Goal: Navigation & Orientation: Find specific page/section

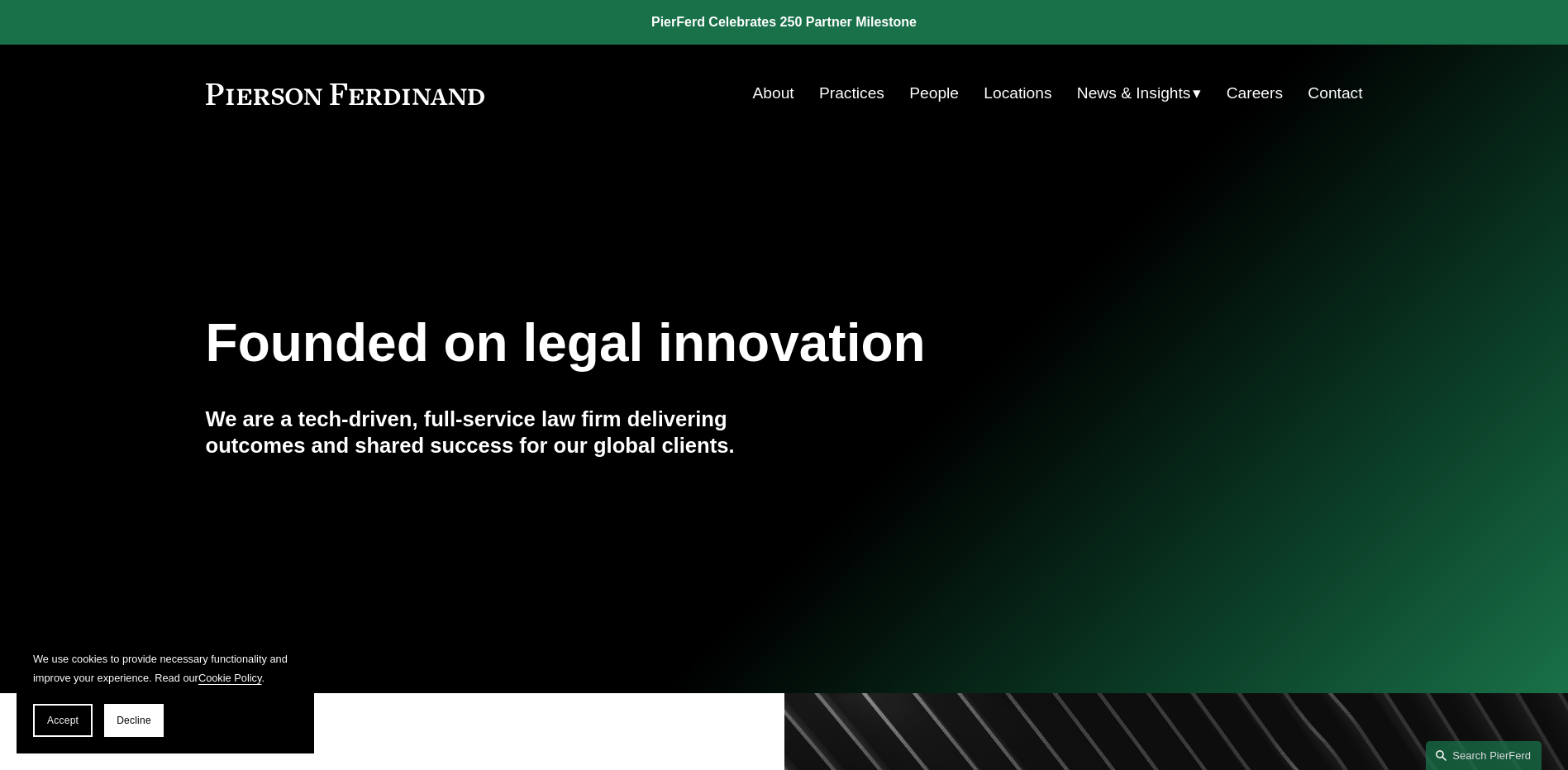
click at [1016, 92] on link "Locations" at bounding box center [1017, 93] width 67 height 31
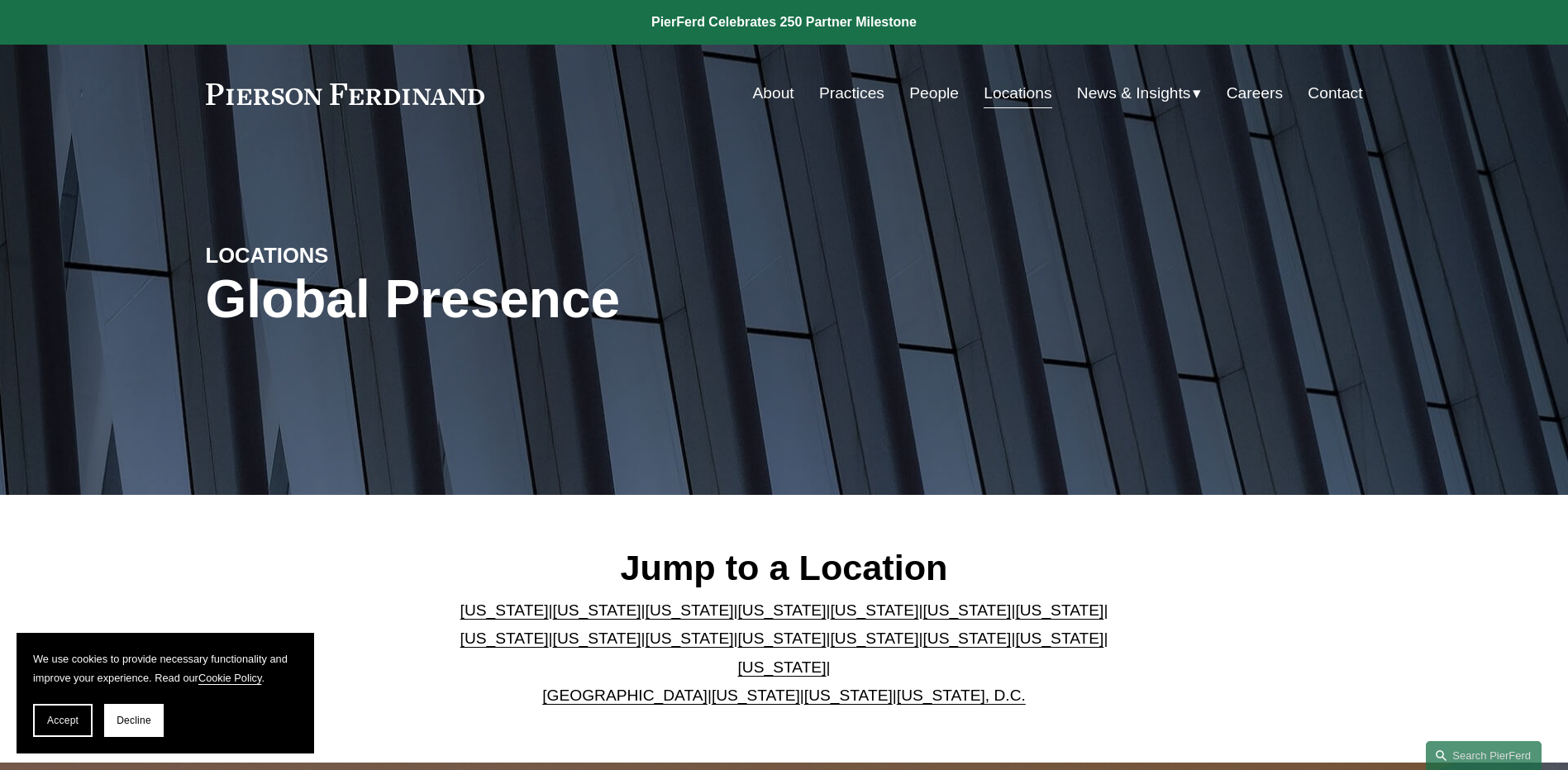
click at [826, 659] on link "Texas" at bounding box center [782, 667] width 88 height 17
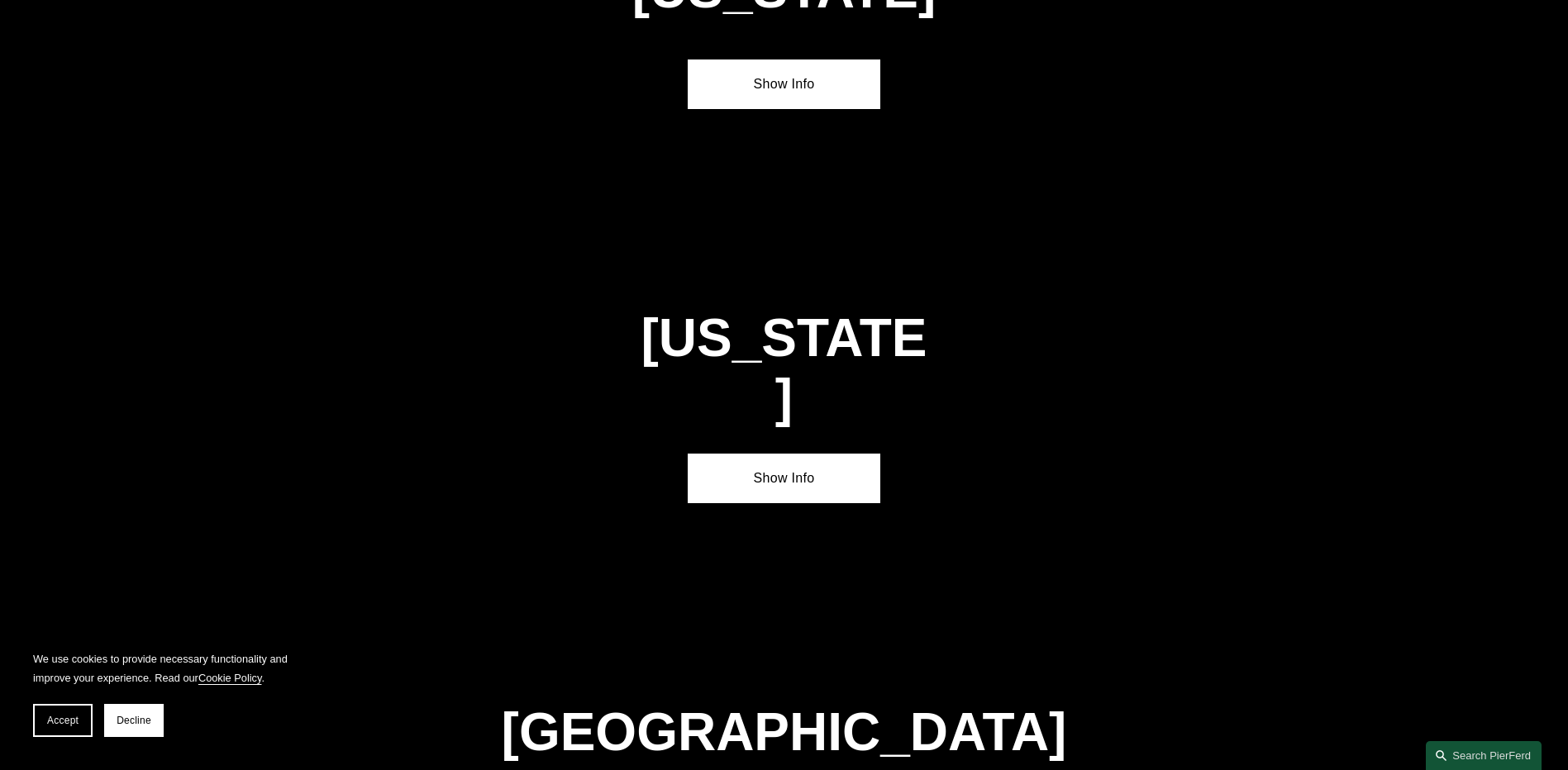
scroll to position [5623, 0]
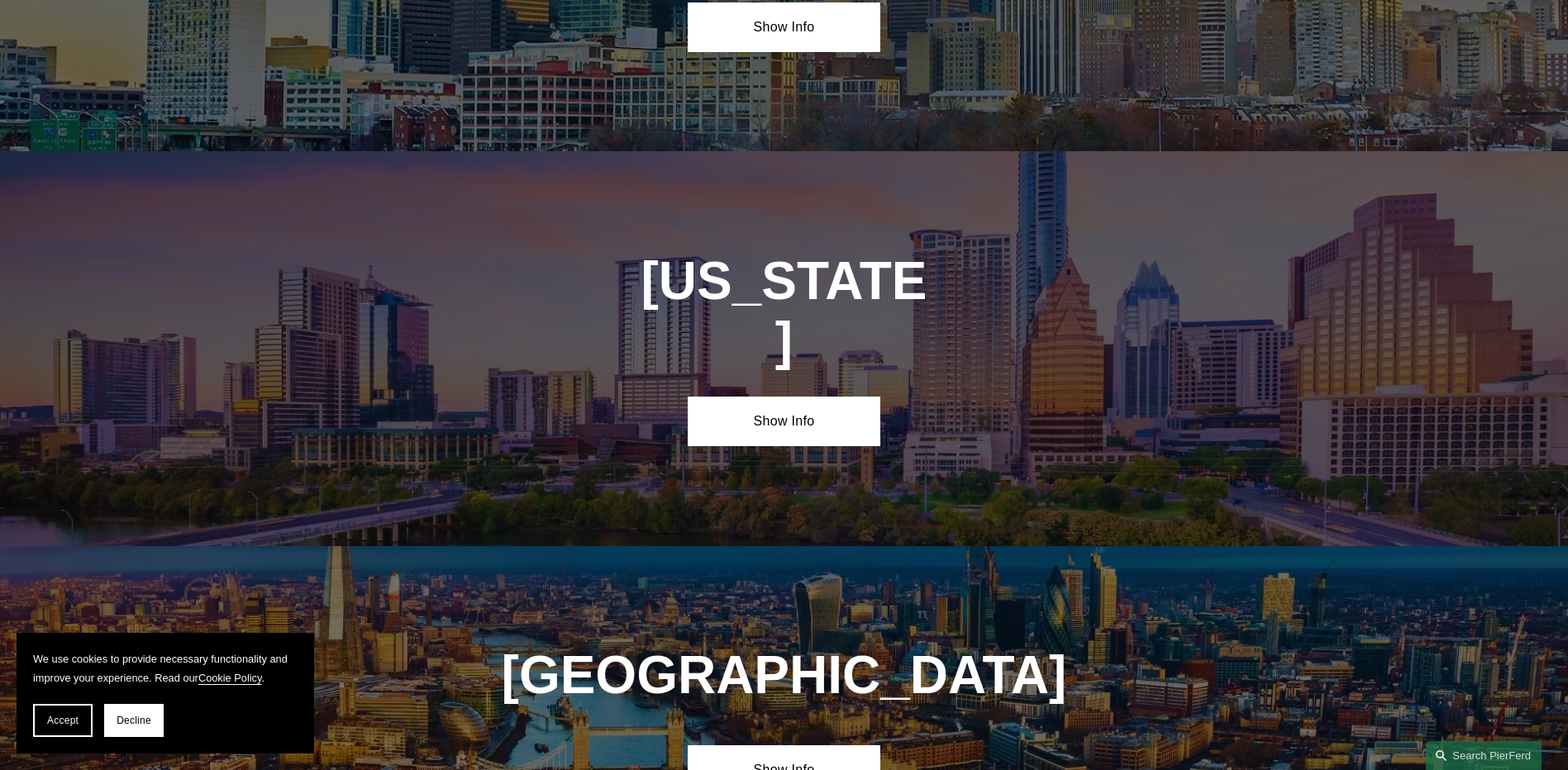
click at [771, 397] on link "Show Info" at bounding box center [783, 421] width 193 height 49
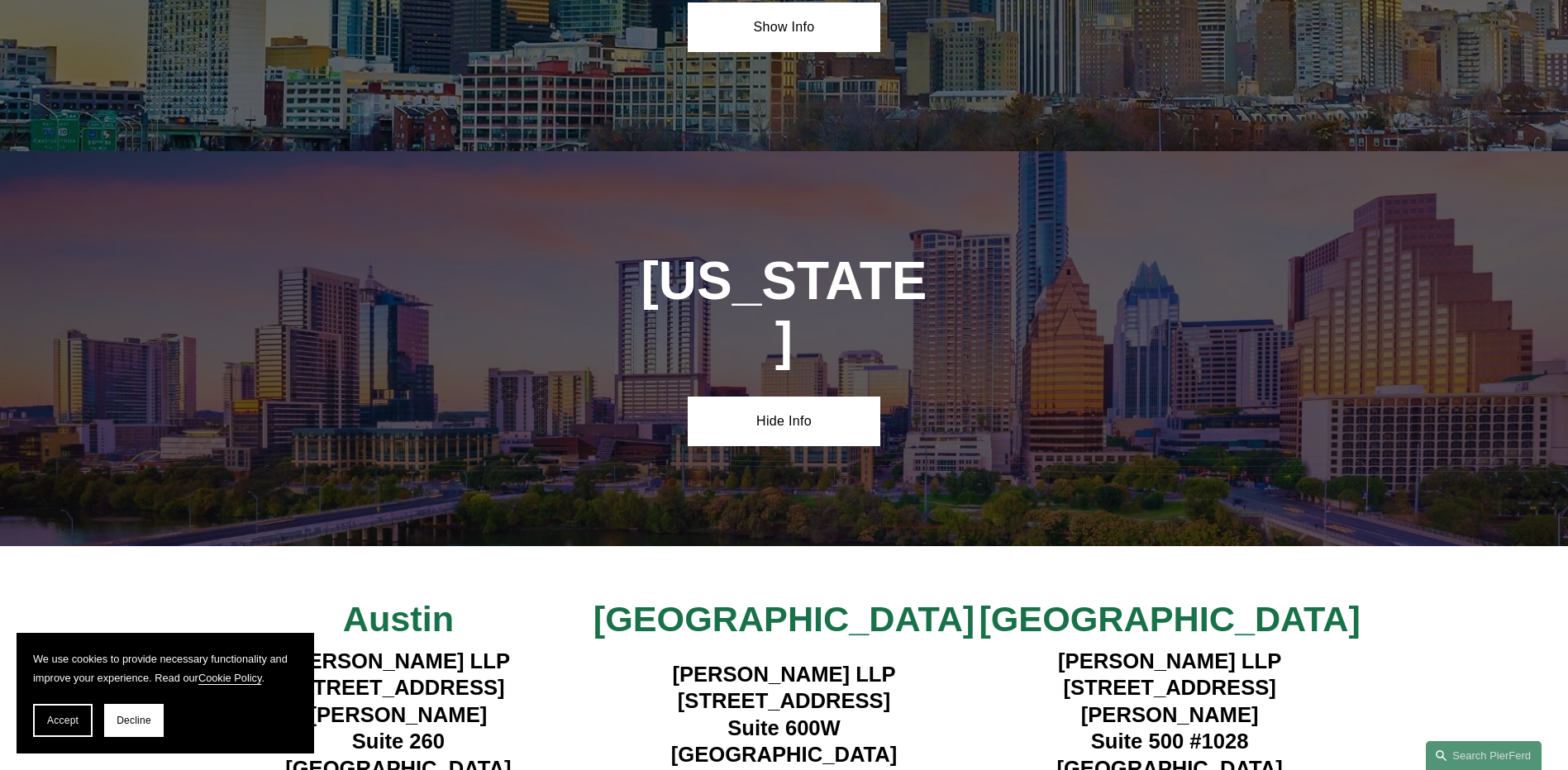
click at [681, 546] on div "Austin Pierson Ferdinand LLP 2021 Guadalupe Street Suite 260 Austin, TX 78705 V…" at bounding box center [784, 715] width 1568 height 337
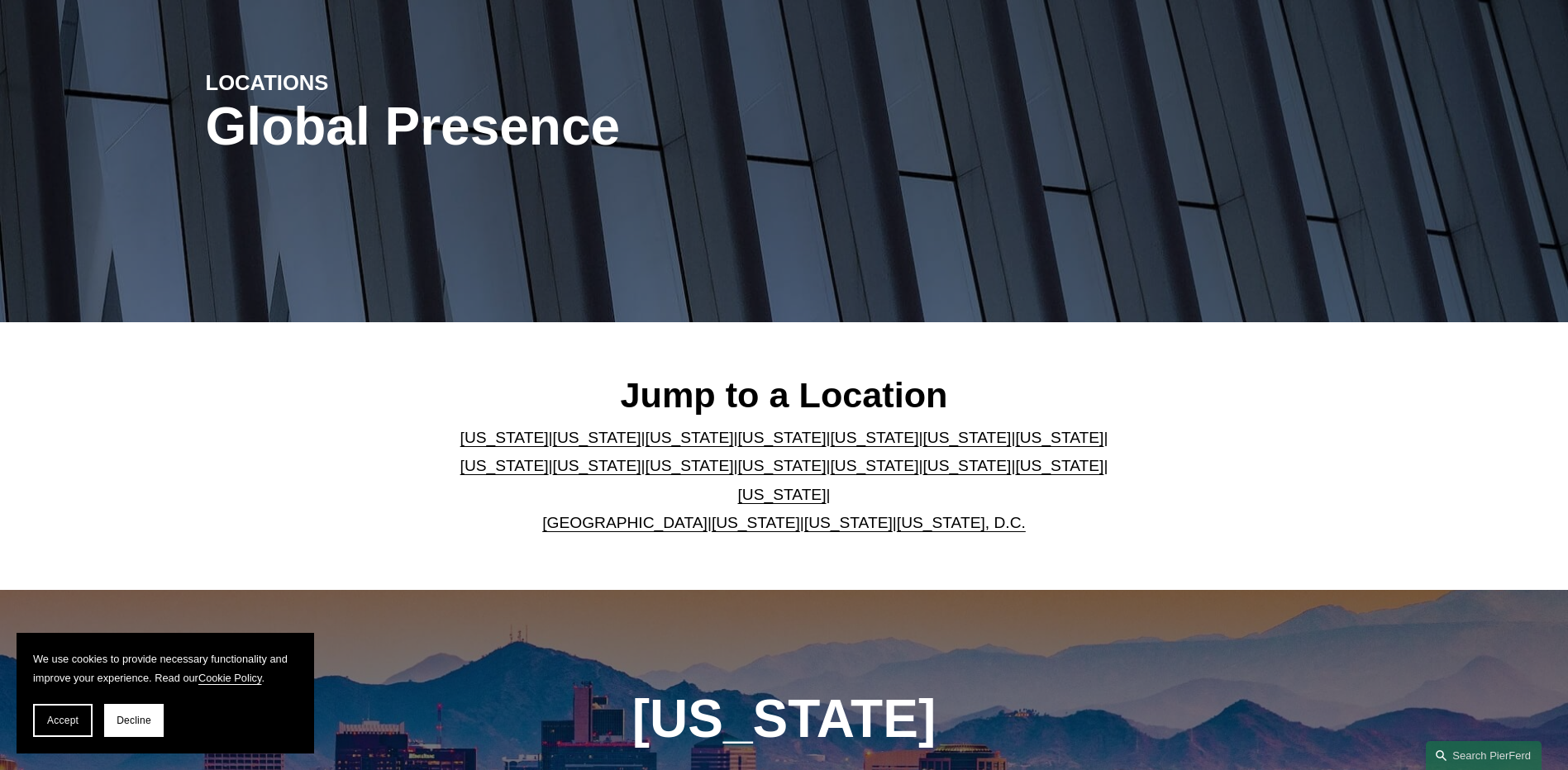
scroll to position [0, 0]
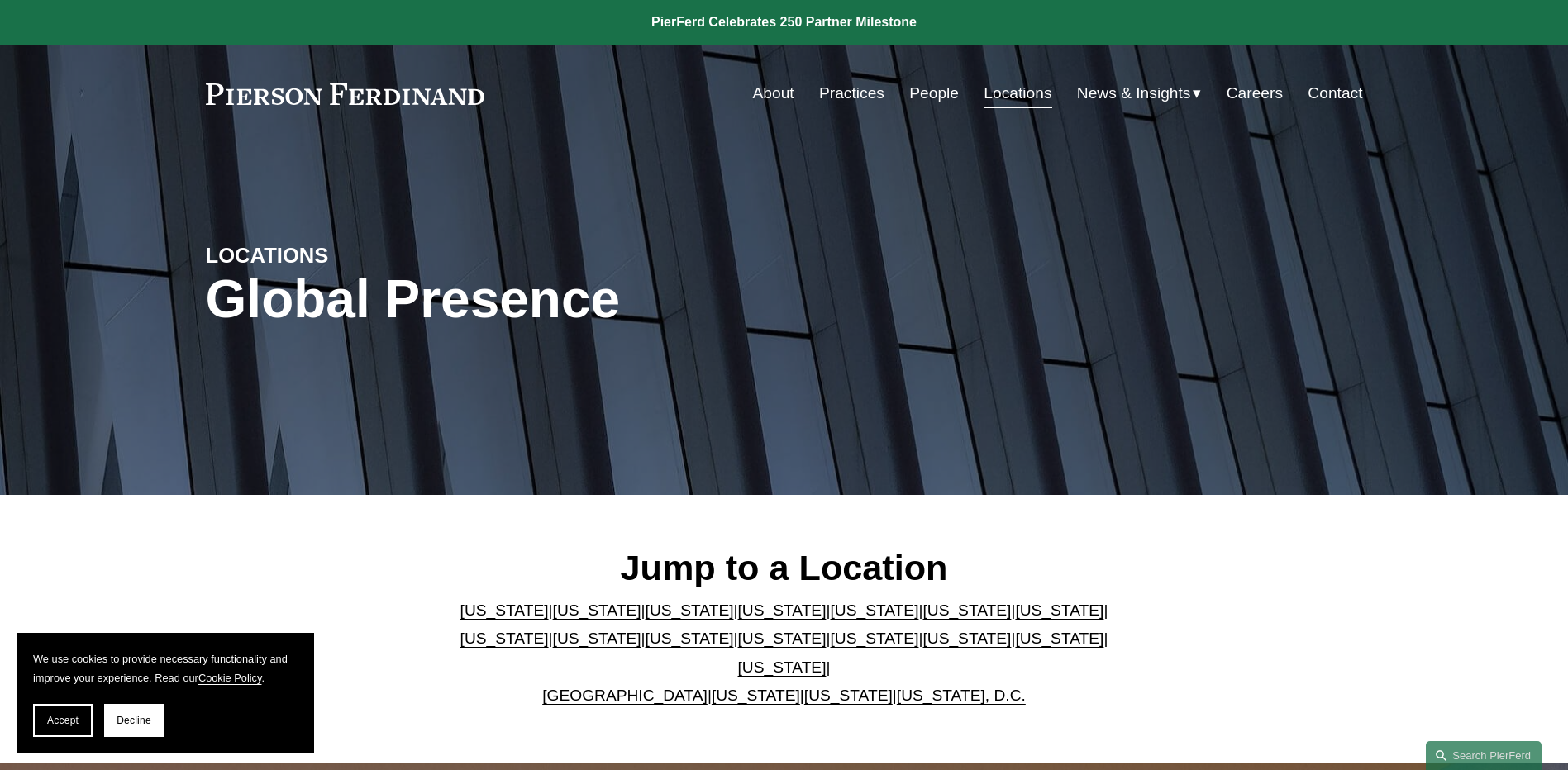
click at [757, 87] on link "About" at bounding box center [774, 93] width 41 height 31
